Goal: Use online tool/utility: Use online tool/utility

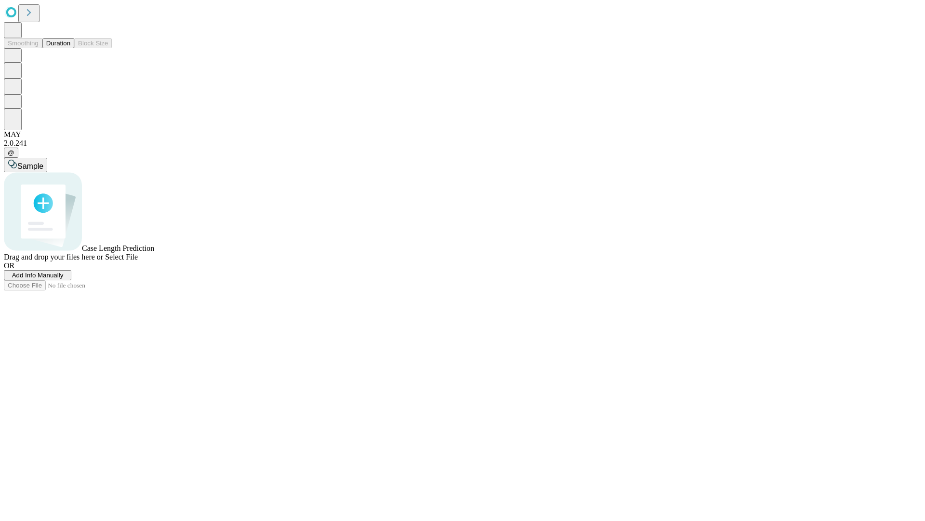
click at [70, 48] on button "Duration" at bounding box center [58, 43] width 32 height 10
click at [138, 261] on span "Select File" at bounding box center [121, 257] width 33 height 8
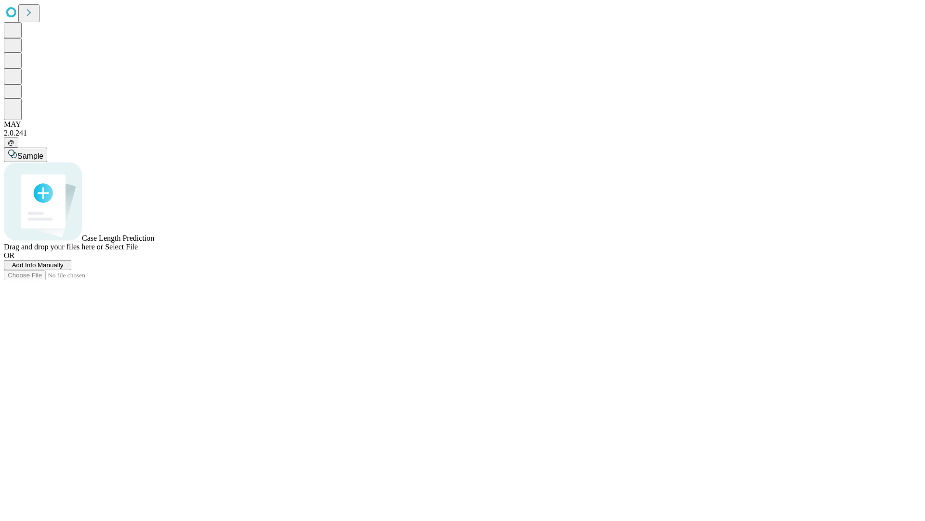
click at [138, 251] on span "Select File" at bounding box center [121, 246] width 33 height 8
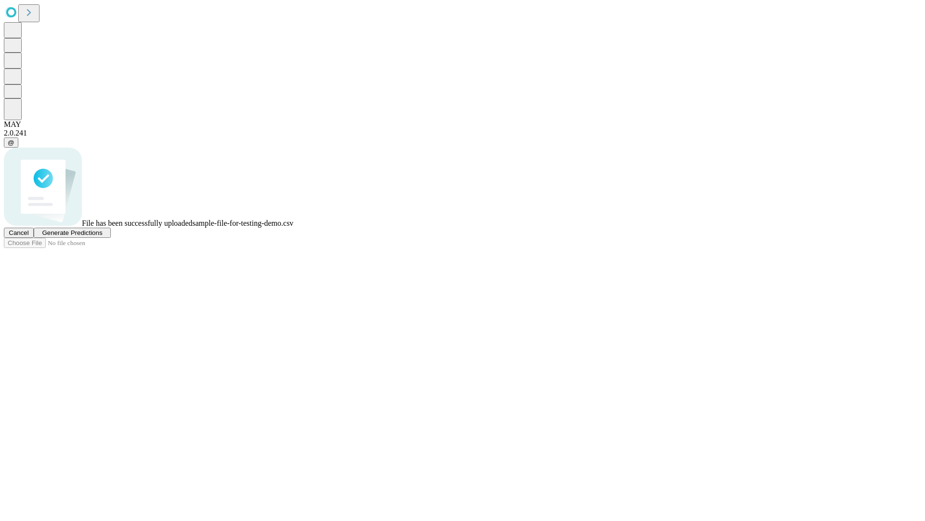
click at [102, 236] on span "Generate Predictions" at bounding box center [72, 232] width 60 height 7
